Goal: Transaction & Acquisition: Book appointment/travel/reservation

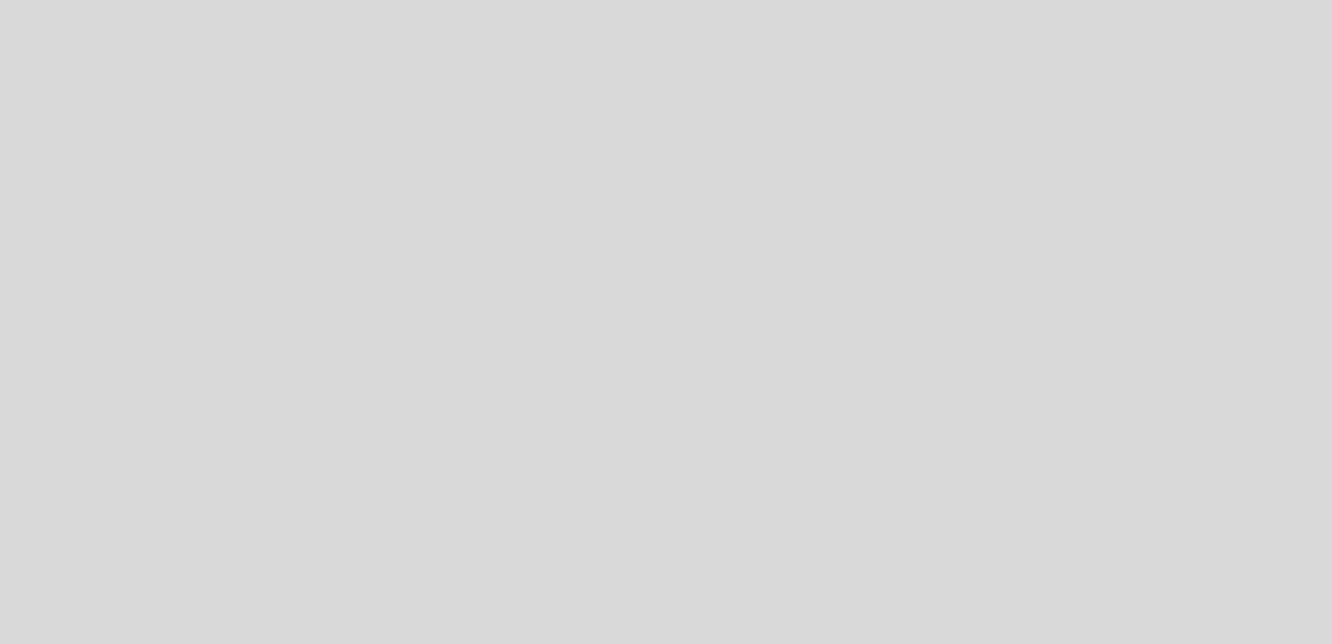
select select "es"
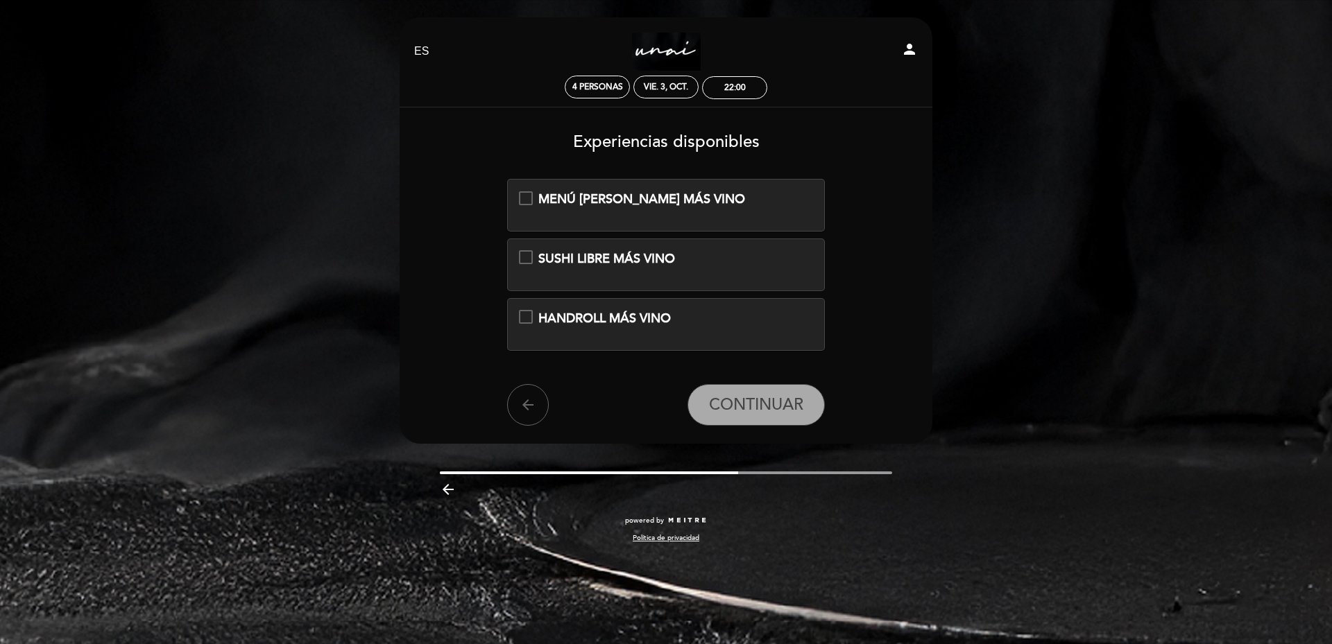
click at [523, 255] on div "SUSHI LIBRE MÁS VINO" at bounding box center [666, 259] width 295 height 18
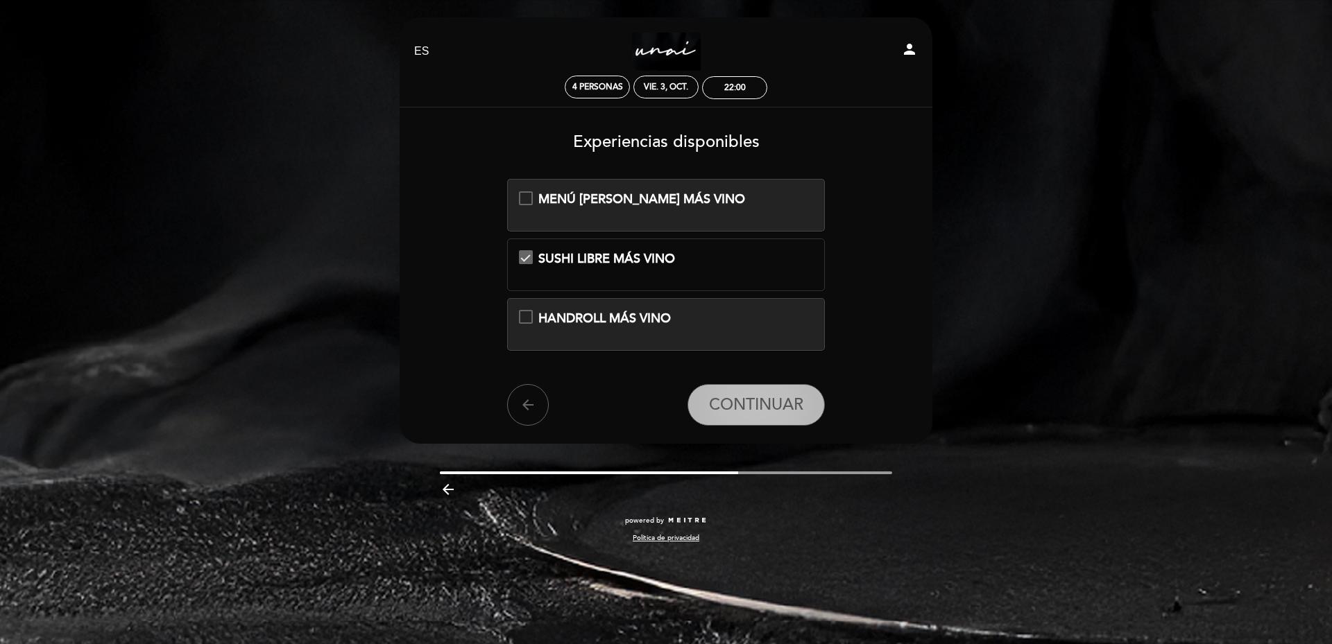
click at [779, 409] on span "CONTINUAR" at bounding box center [756, 404] width 94 height 19
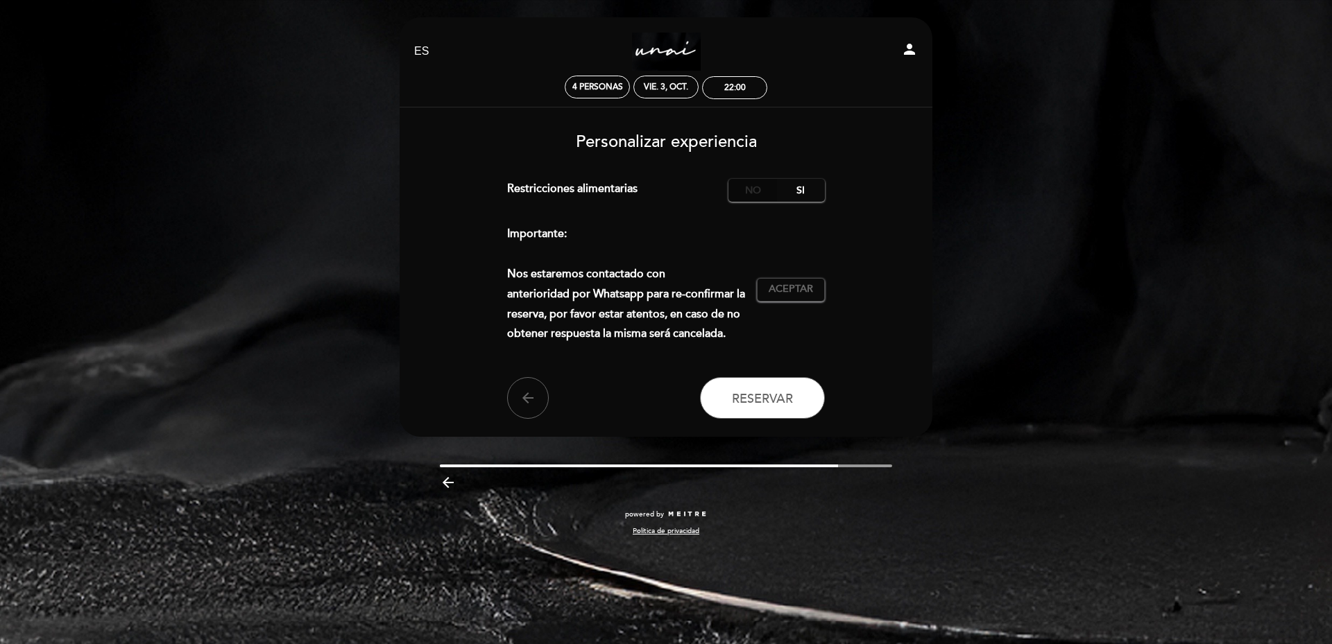
click at [759, 181] on label "No" at bounding box center [752, 190] width 49 height 23
click at [811, 290] on span "Aceptar" at bounding box center [790, 289] width 44 height 15
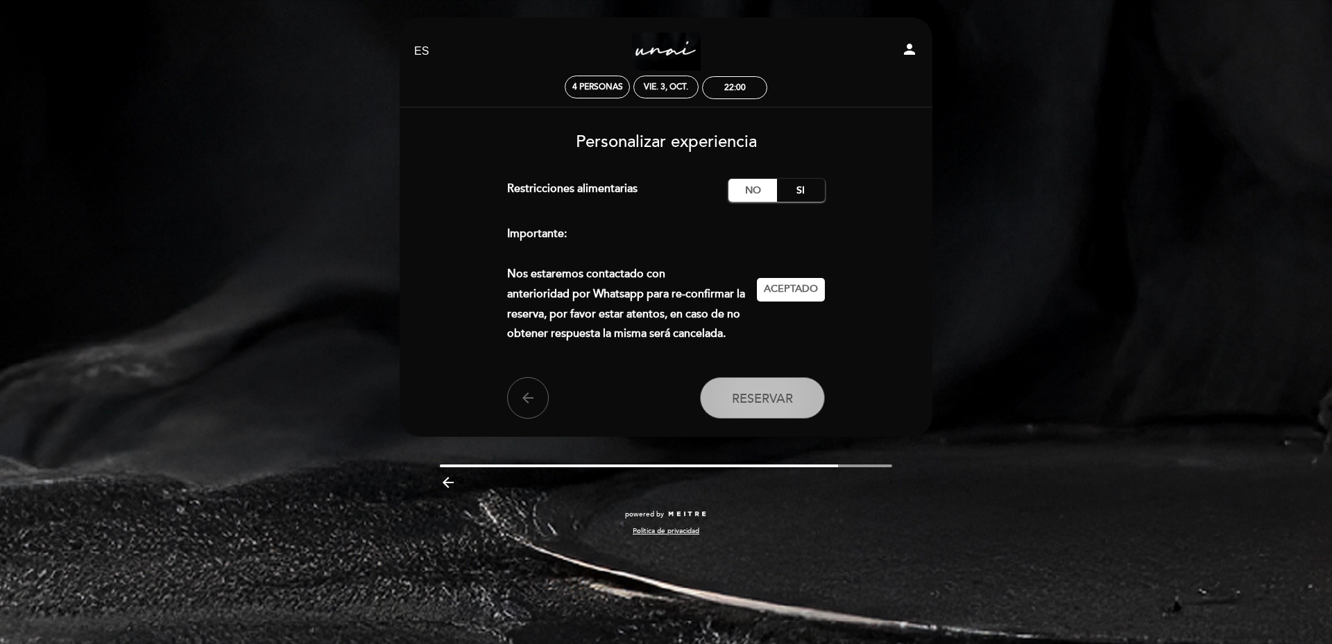
click at [795, 400] on button "Reservar" at bounding box center [762, 398] width 125 height 42
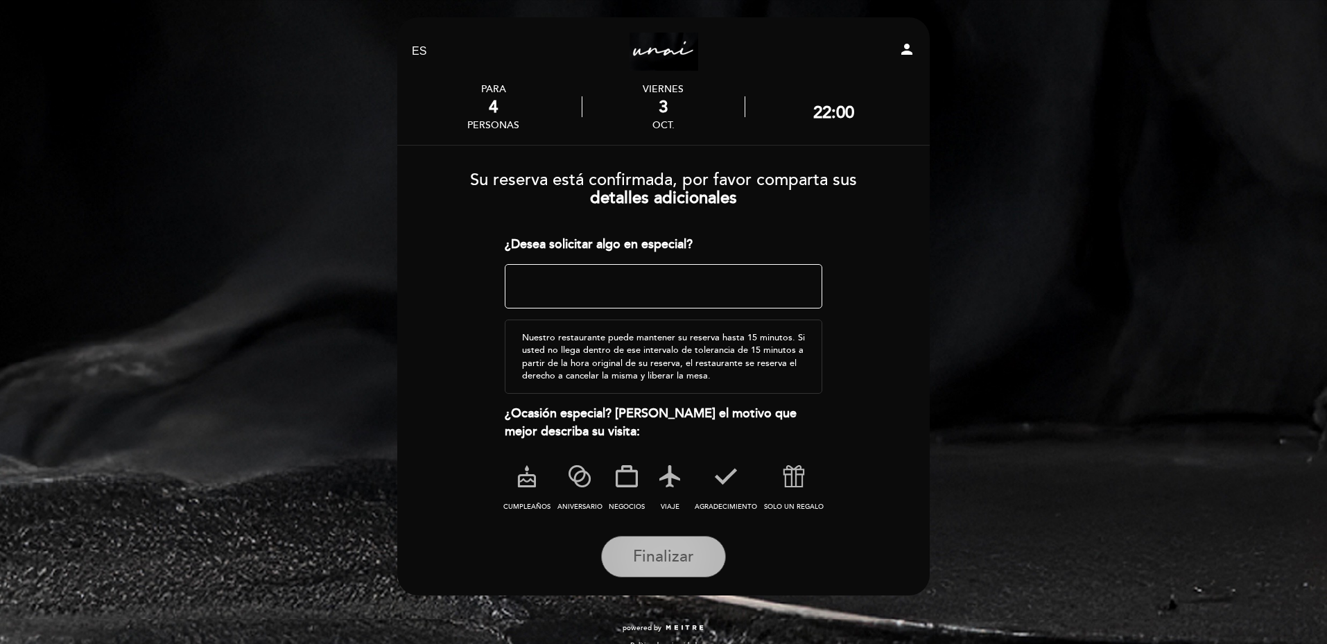
click at [671, 551] on span "Finalizar" at bounding box center [663, 556] width 61 height 19
